Goal: Information Seeking & Learning: Learn about a topic

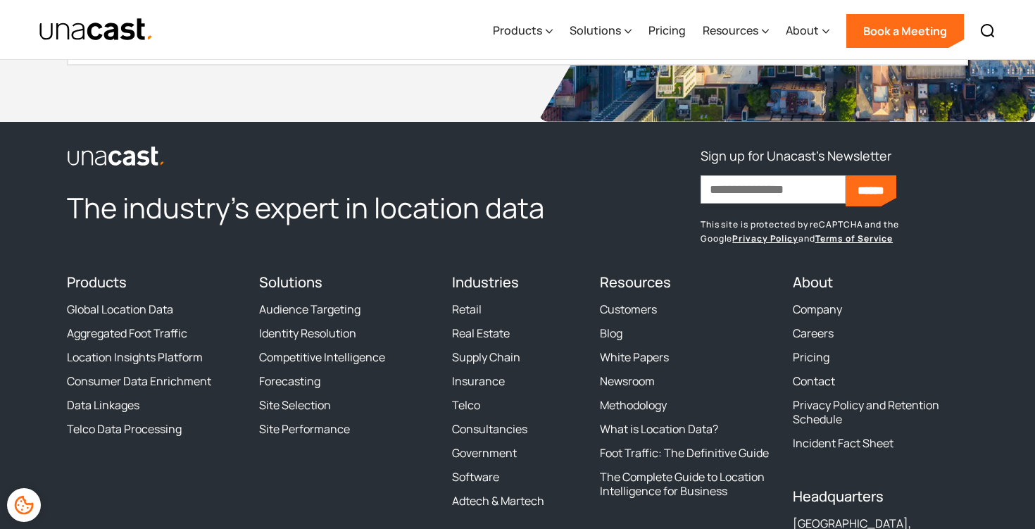
scroll to position [2108, 0]
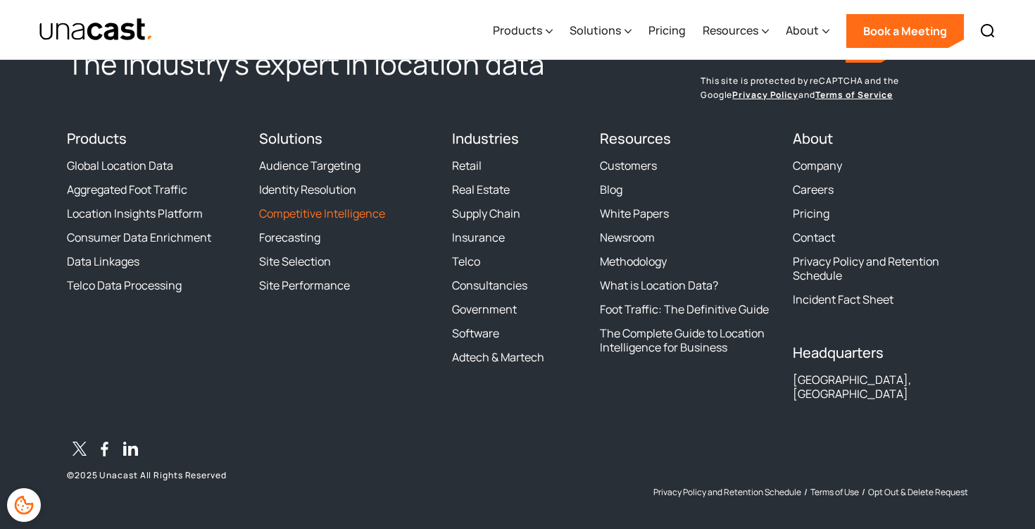
click at [307, 213] on link "Competitive Intelligence" at bounding box center [322, 213] width 126 height 14
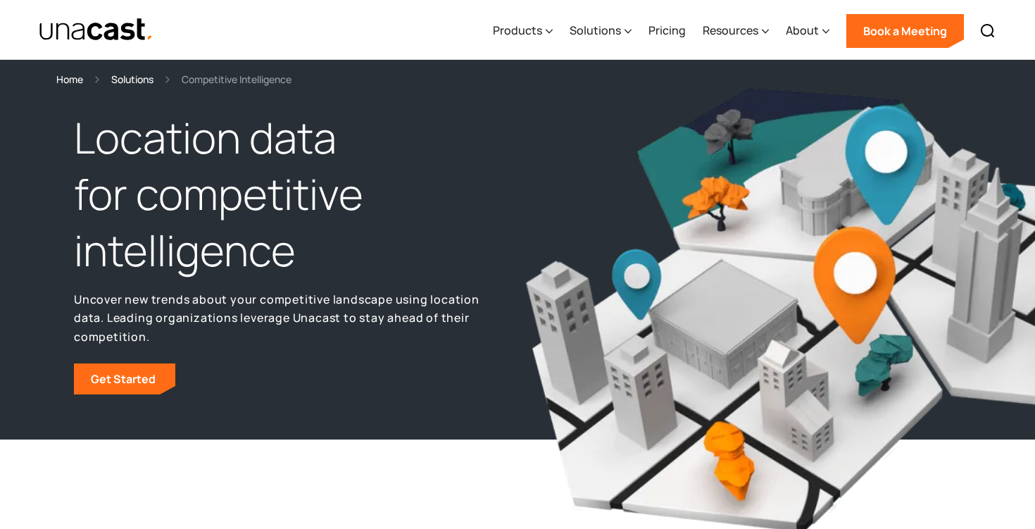
scroll to position [27, 0]
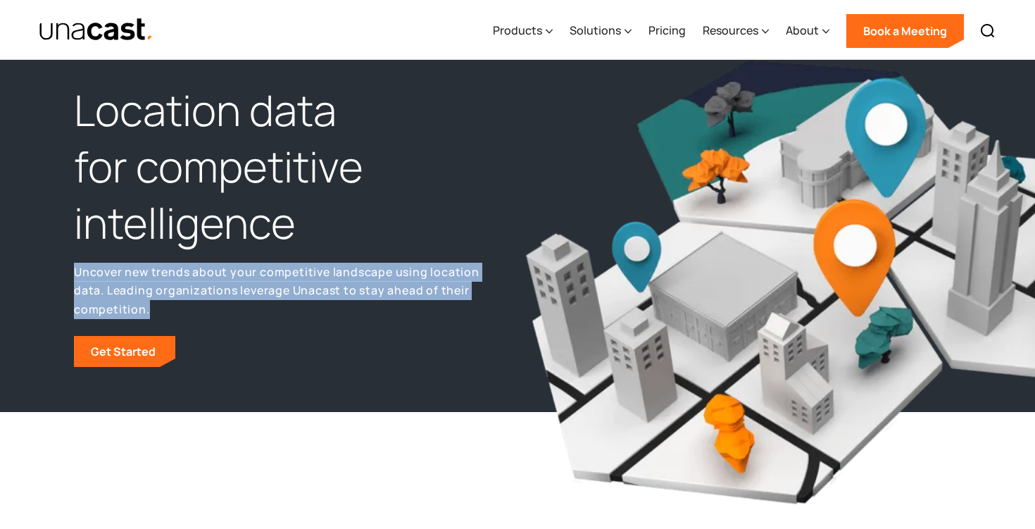
drag, startPoint x: 515, startPoint y: 291, endPoint x: 65, endPoint y: 274, distance: 449.6
click at [65, 274] on div "Location data for competitive intelligence Uncover new trends about your compet…" at bounding box center [517, 236] width 1035 height 352
click at [453, 282] on p "Uncover new trends about your competitive landscape using location data. Leadin…" at bounding box center [292, 291] width 437 height 56
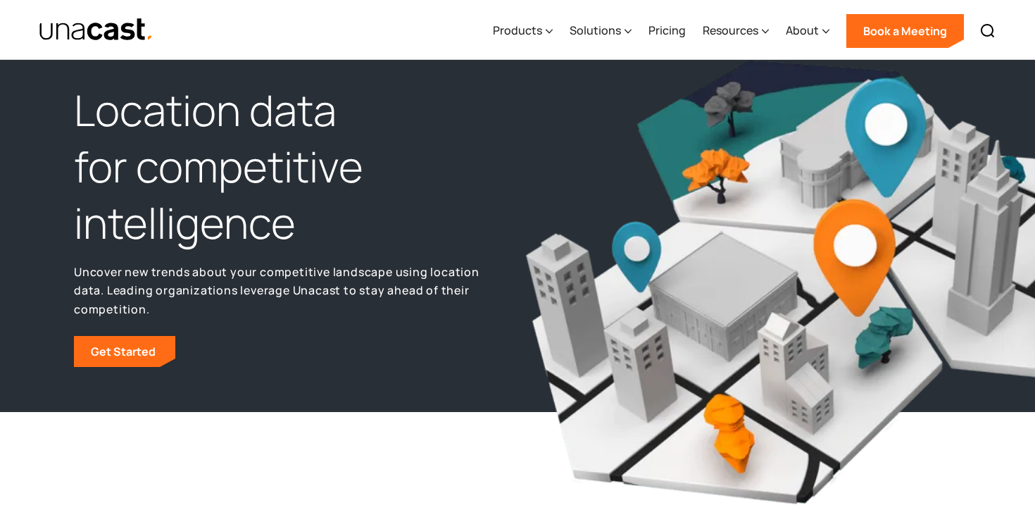
scroll to position [0, 0]
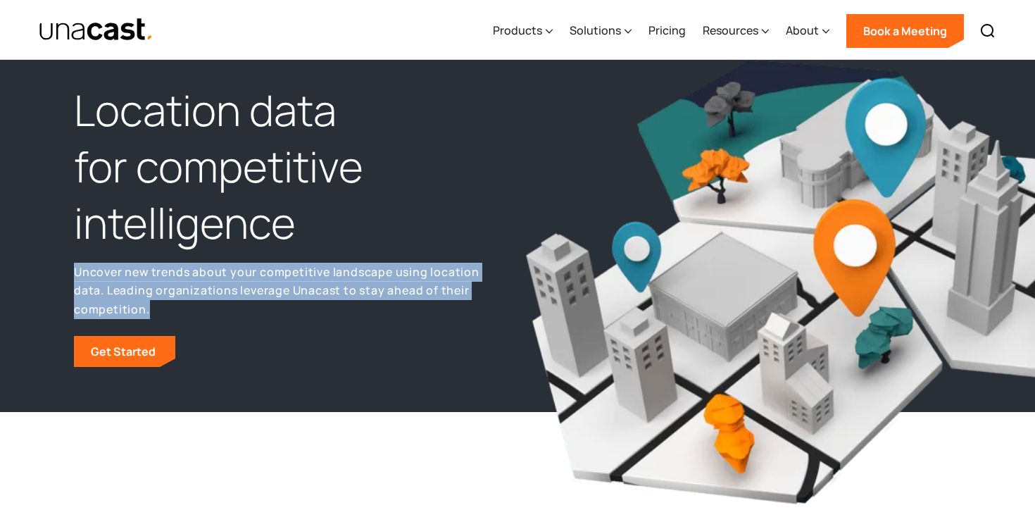
drag, startPoint x: 512, startPoint y: 291, endPoint x: 68, endPoint y: 270, distance: 444.1
click at [68, 270] on div "Location data for competitive intelligence Uncover new trends about your compet…" at bounding box center [292, 224] width 451 height 284
click at [533, 301] on img at bounding box center [893, 282] width 736 height 453
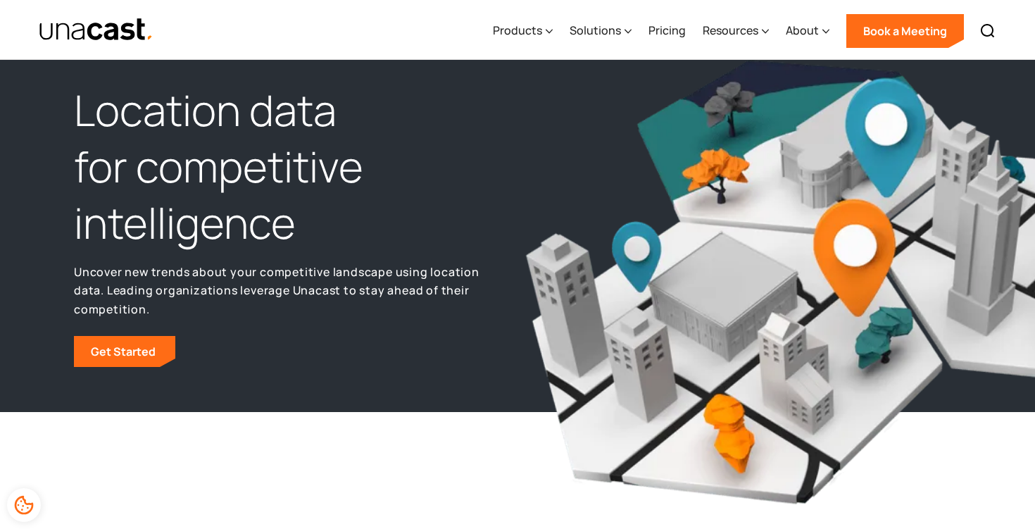
click at [505, 282] on p "Uncover new trends about your competitive landscape using location data. Leadin…" at bounding box center [292, 291] width 437 height 56
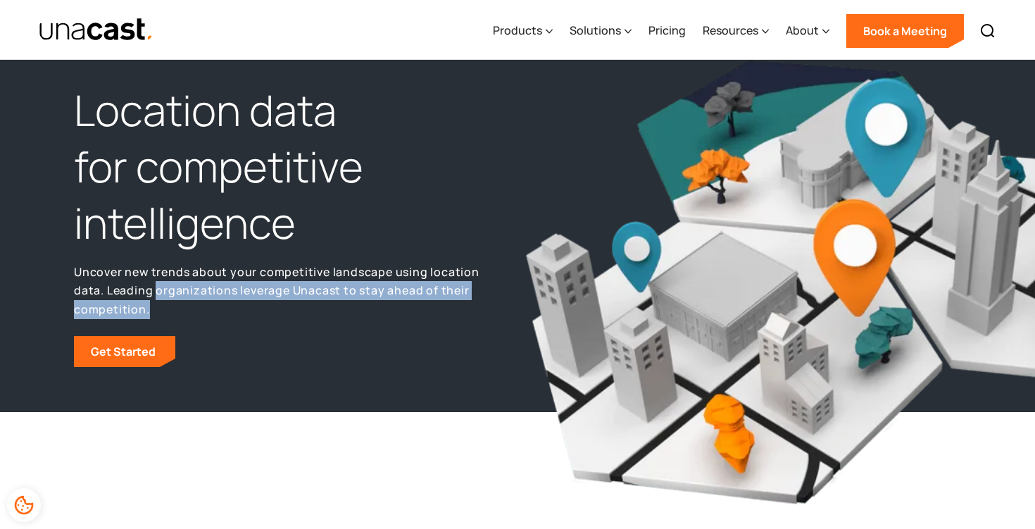
drag, startPoint x: 513, startPoint y: 293, endPoint x: 121, endPoint y: 281, distance: 391.7
click at [121, 281] on div "Location data for competitive intelligence Uncover new trends about your compet…" at bounding box center [292, 224] width 451 height 284
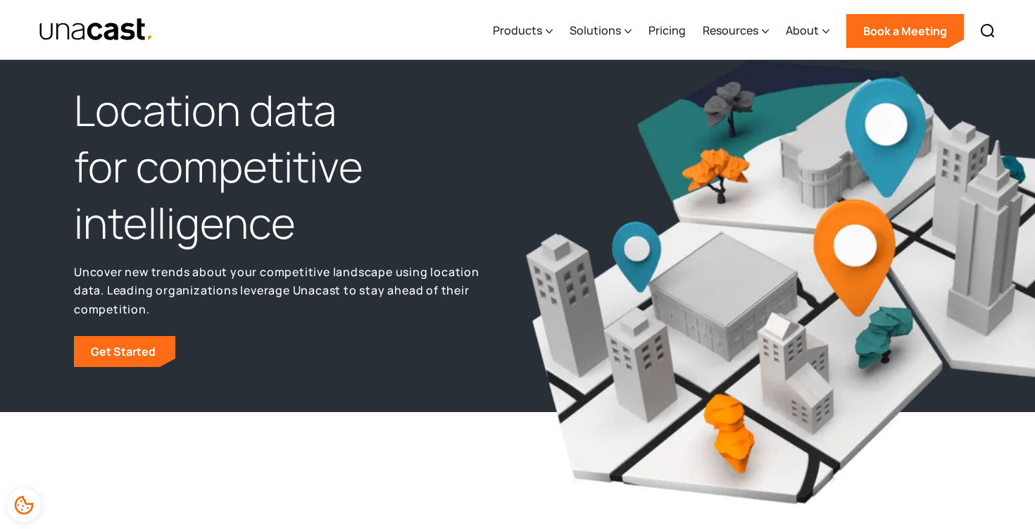
click at [115, 280] on p "Uncover new trends about your competitive landscape using location data. Leadin…" at bounding box center [292, 291] width 437 height 56
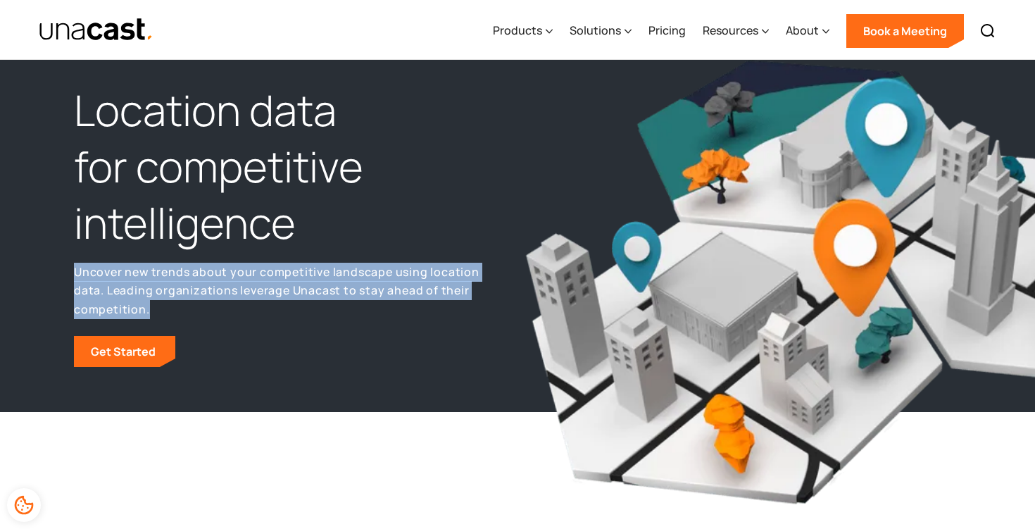
drag, startPoint x: 75, startPoint y: 270, endPoint x: 519, endPoint y: 289, distance: 444.7
click at [519, 289] on div "Location data for competitive intelligence Uncover new trends about your compet…" at bounding box center [517, 224] width 901 height 284
click at [484, 289] on p "Uncover new trends about your competitive landscape using location data. Leadin…" at bounding box center [292, 291] width 437 height 56
